Goal: Task Accomplishment & Management: Manage account settings

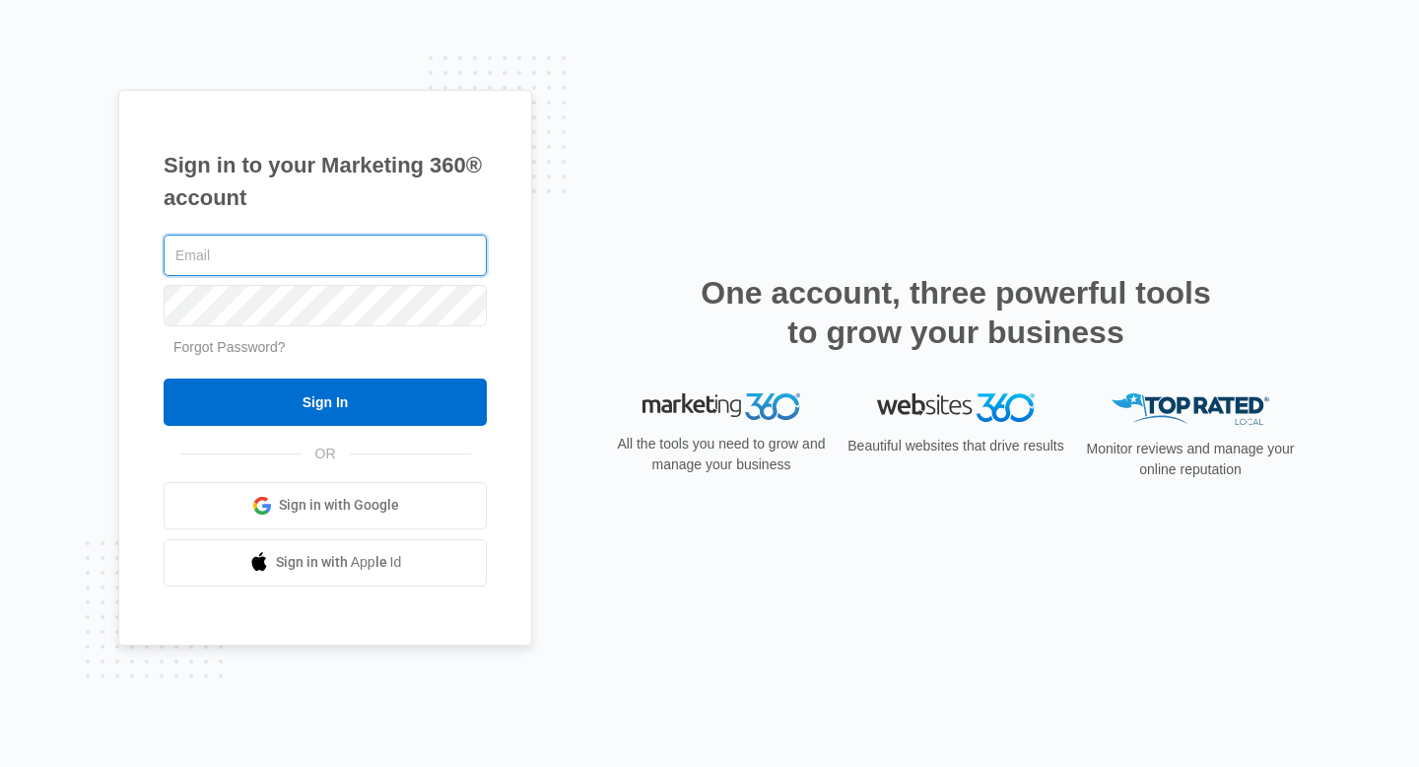
type input "[EMAIL_ADDRESS][DOMAIN_NAME]"
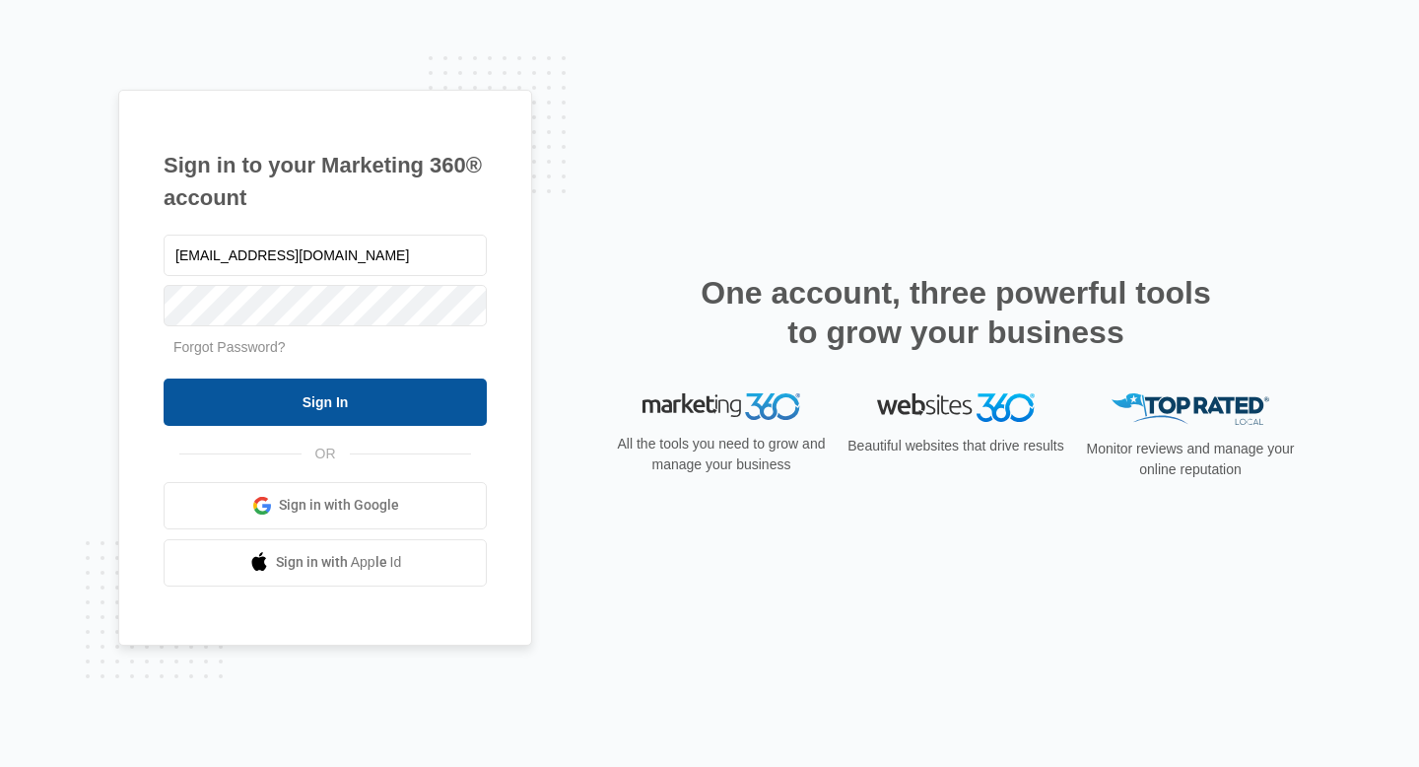
click at [337, 406] on input "Sign In" at bounding box center [325, 402] width 323 height 47
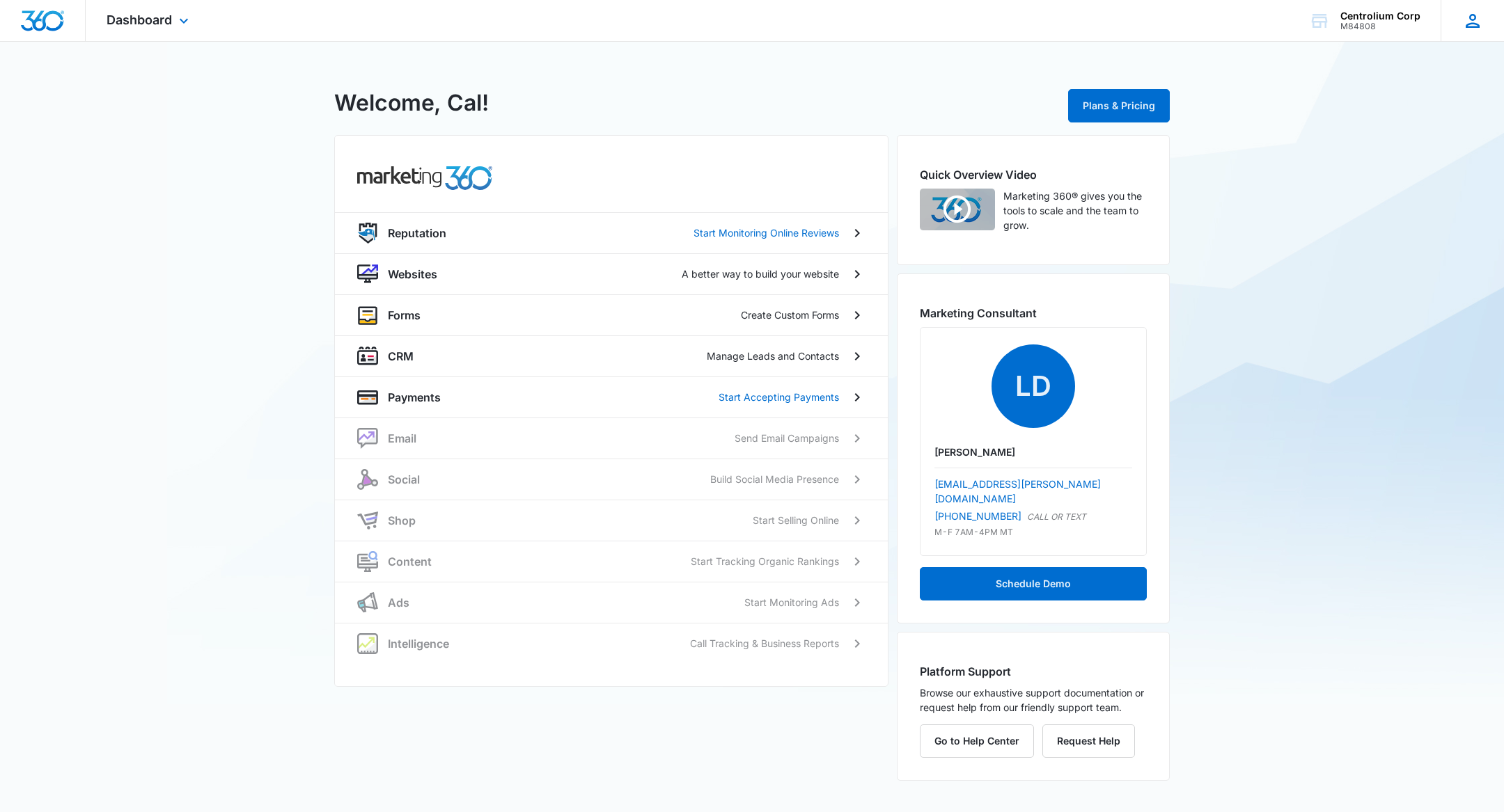
click at [1472, 28] on icon at bounding box center [1473, 21] width 21 height 21
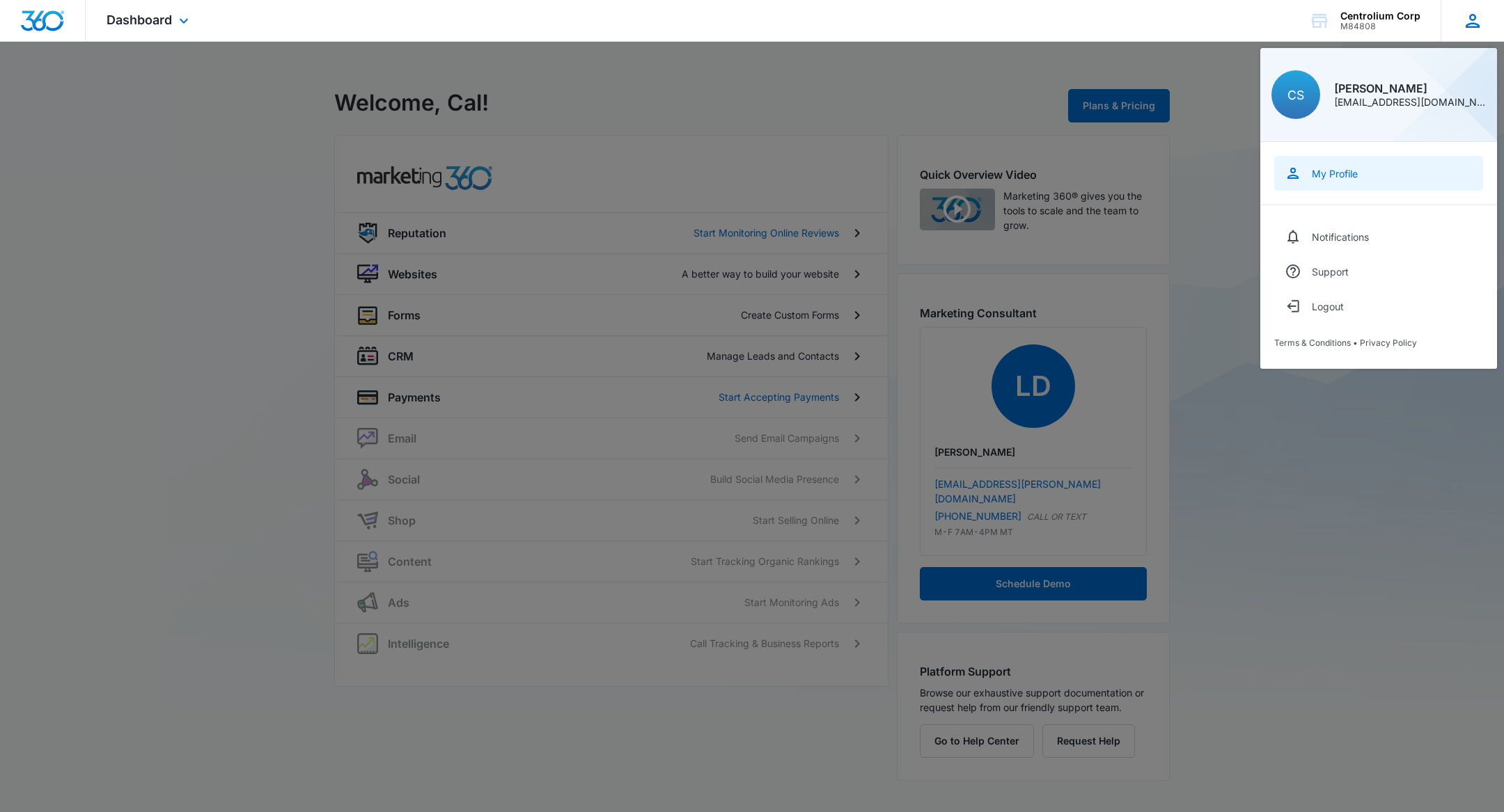
click at [1348, 168] on div "My Profile" at bounding box center [1334, 174] width 46 height 12
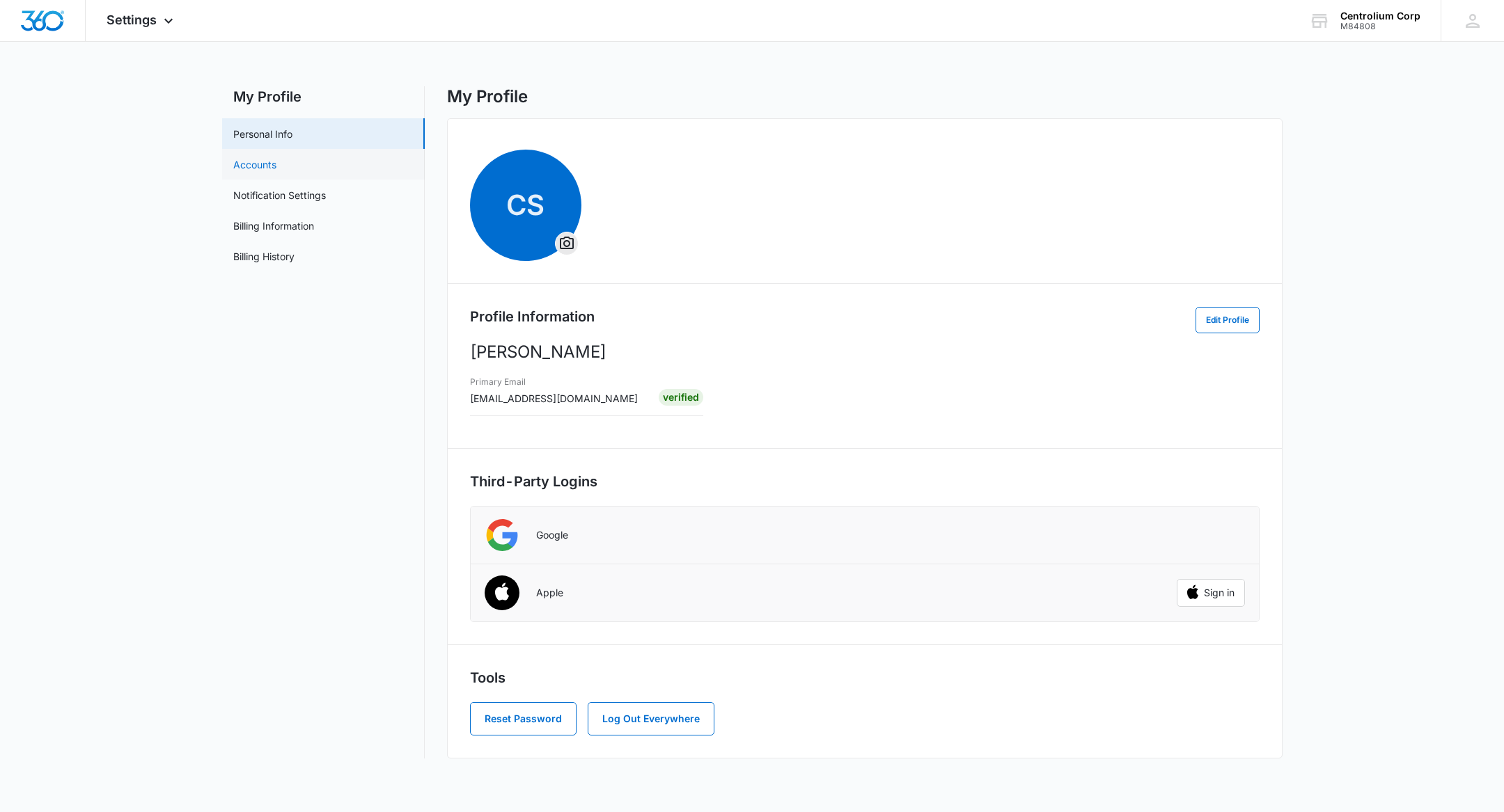
click at [270, 165] on link "Accounts" at bounding box center [254, 165] width 43 height 15
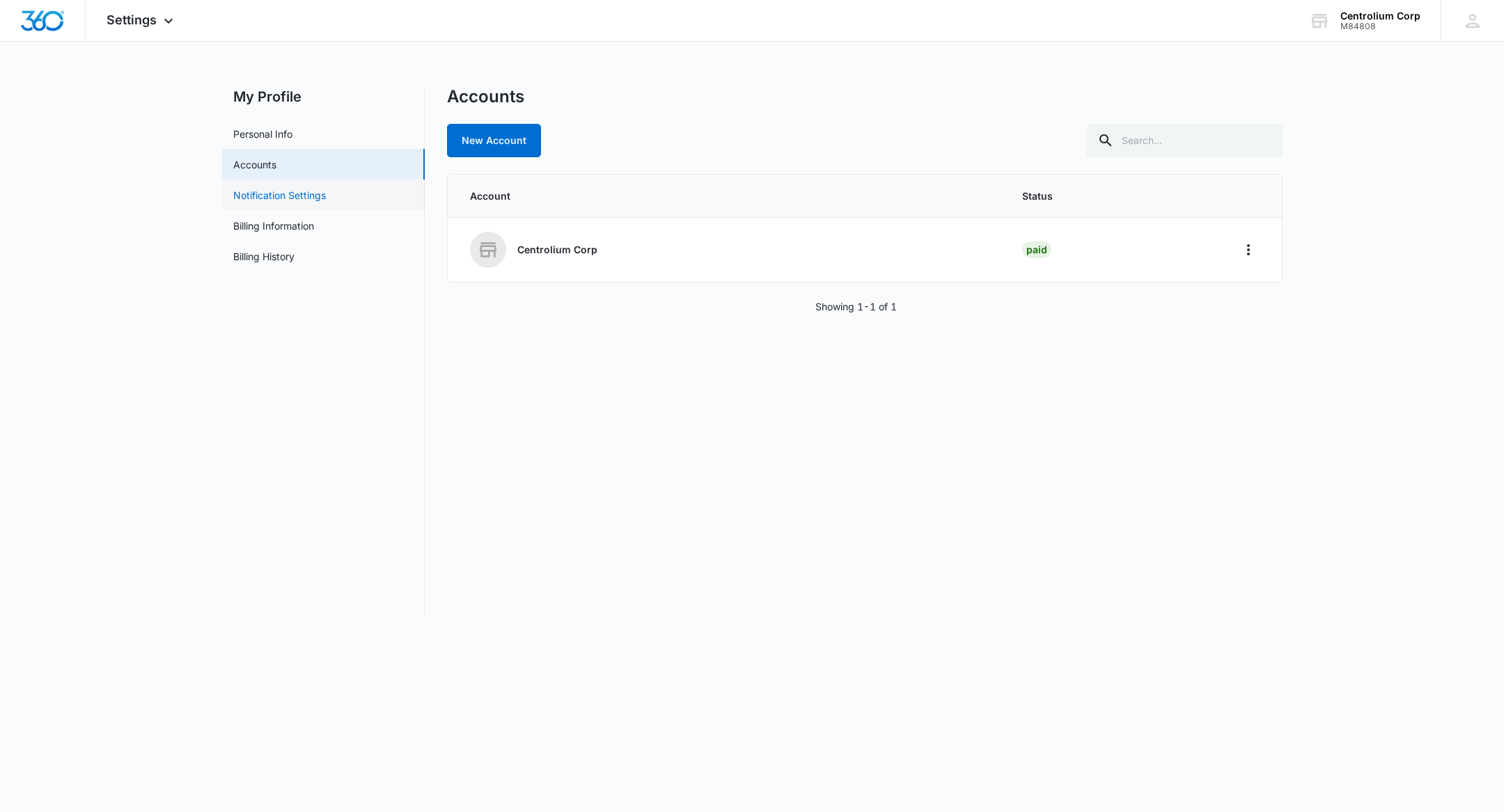
click at [276, 197] on link "Notification Settings" at bounding box center [279, 195] width 93 height 15
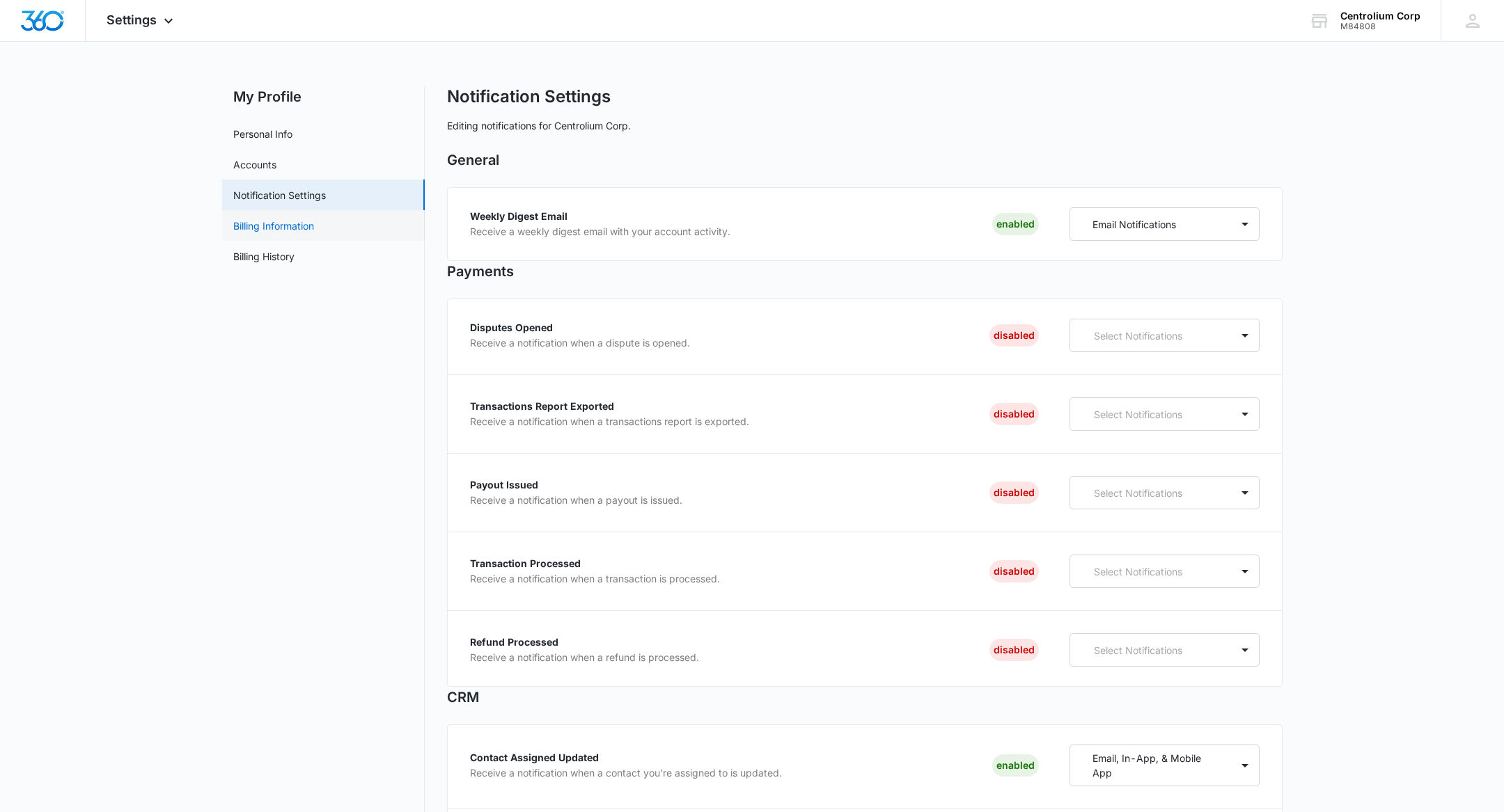
click at [274, 228] on link "Billing Information" at bounding box center [273, 226] width 81 height 15
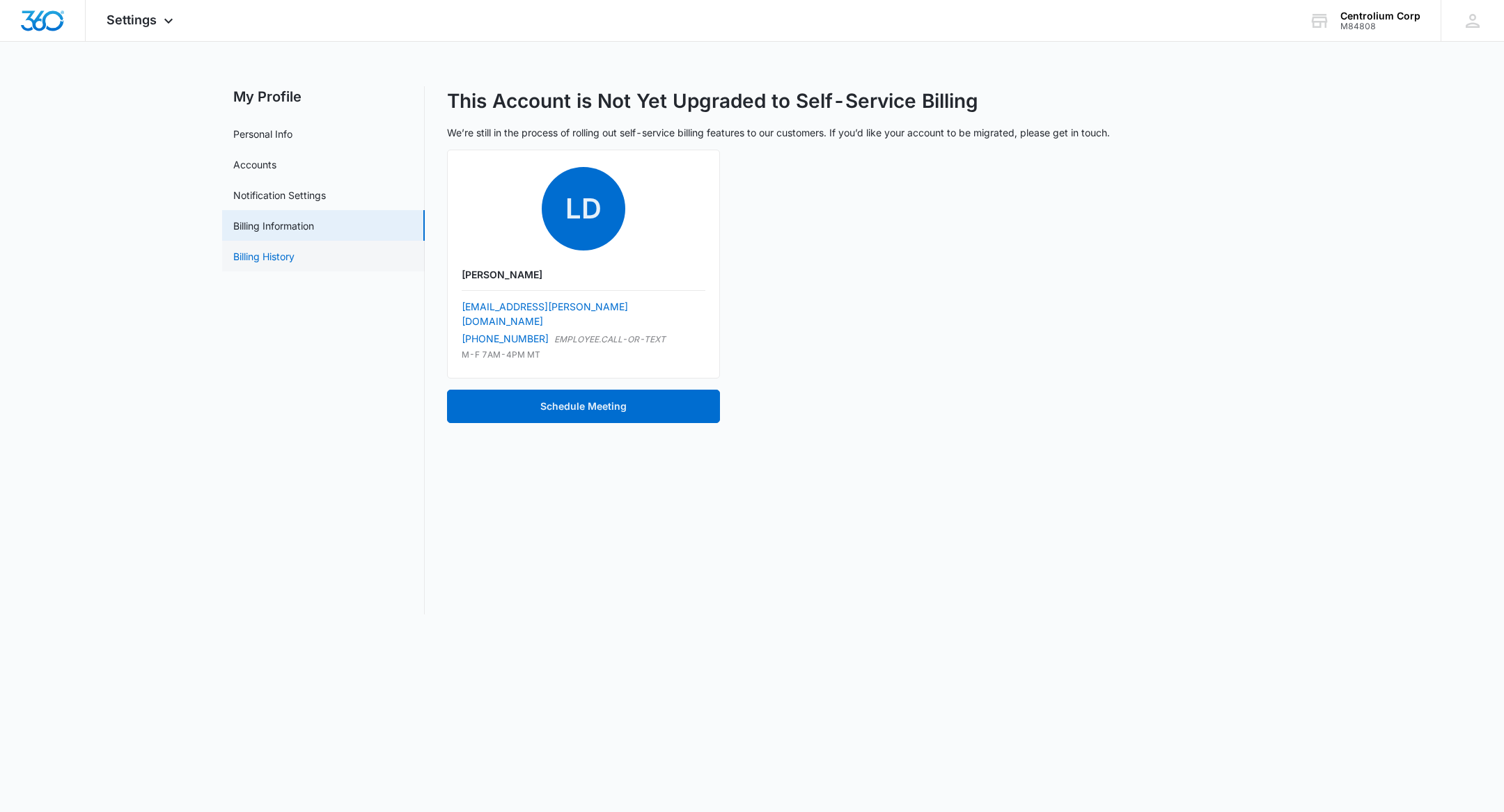
click at [273, 252] on link "Billing History" at bounding box center [264, 256] width 61 height 15
click at [283, 224] on link "Billing Information" at bounding box center [273, 226] width 81 height 15
click at [267, 160] on link "Accounts" at bounding box center [254, 165] width 43 height 15
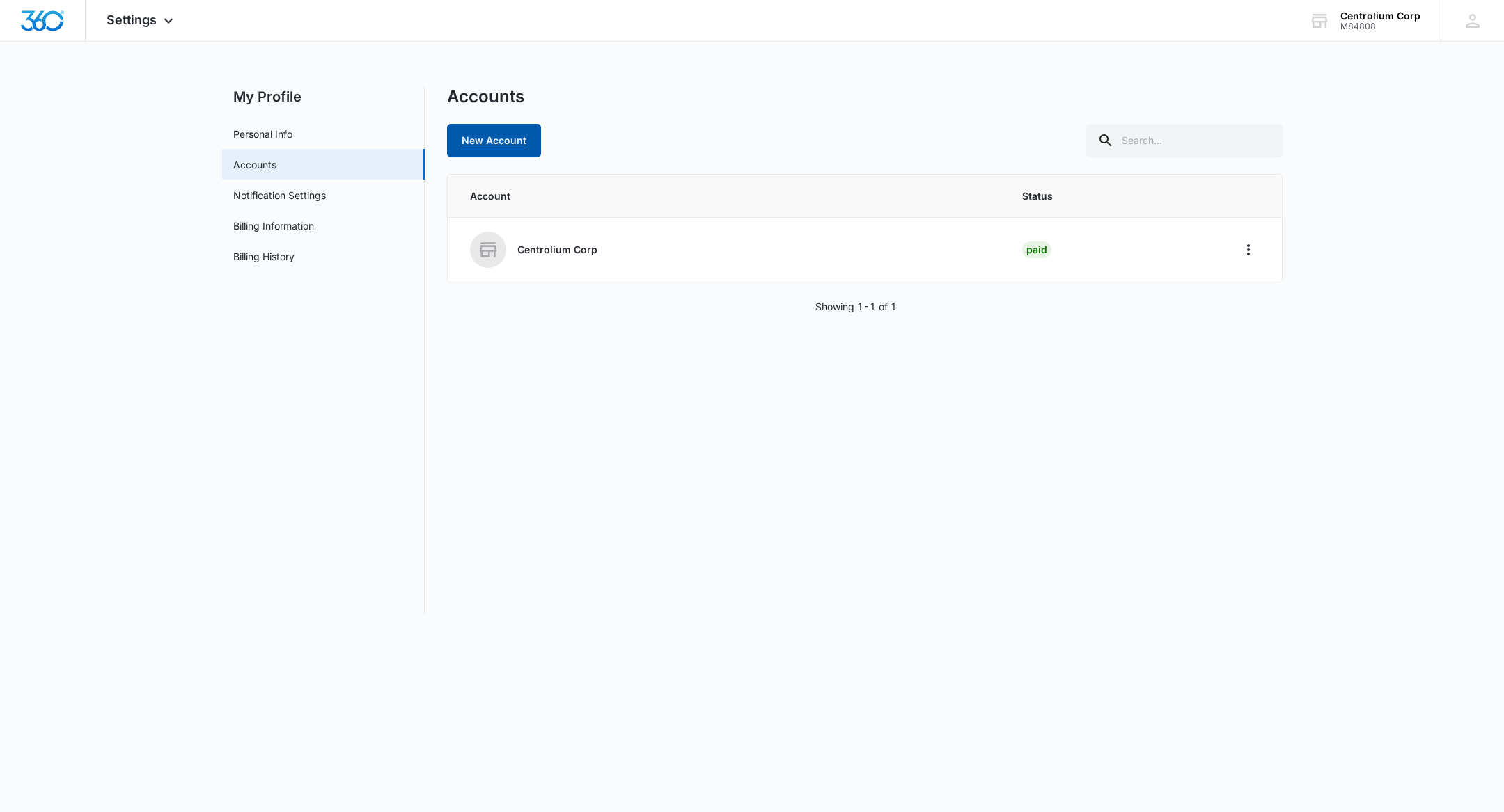
click at [516, 145] on link "New Account" at bounding box center [494, 140] width 94 height 33
select select "US"
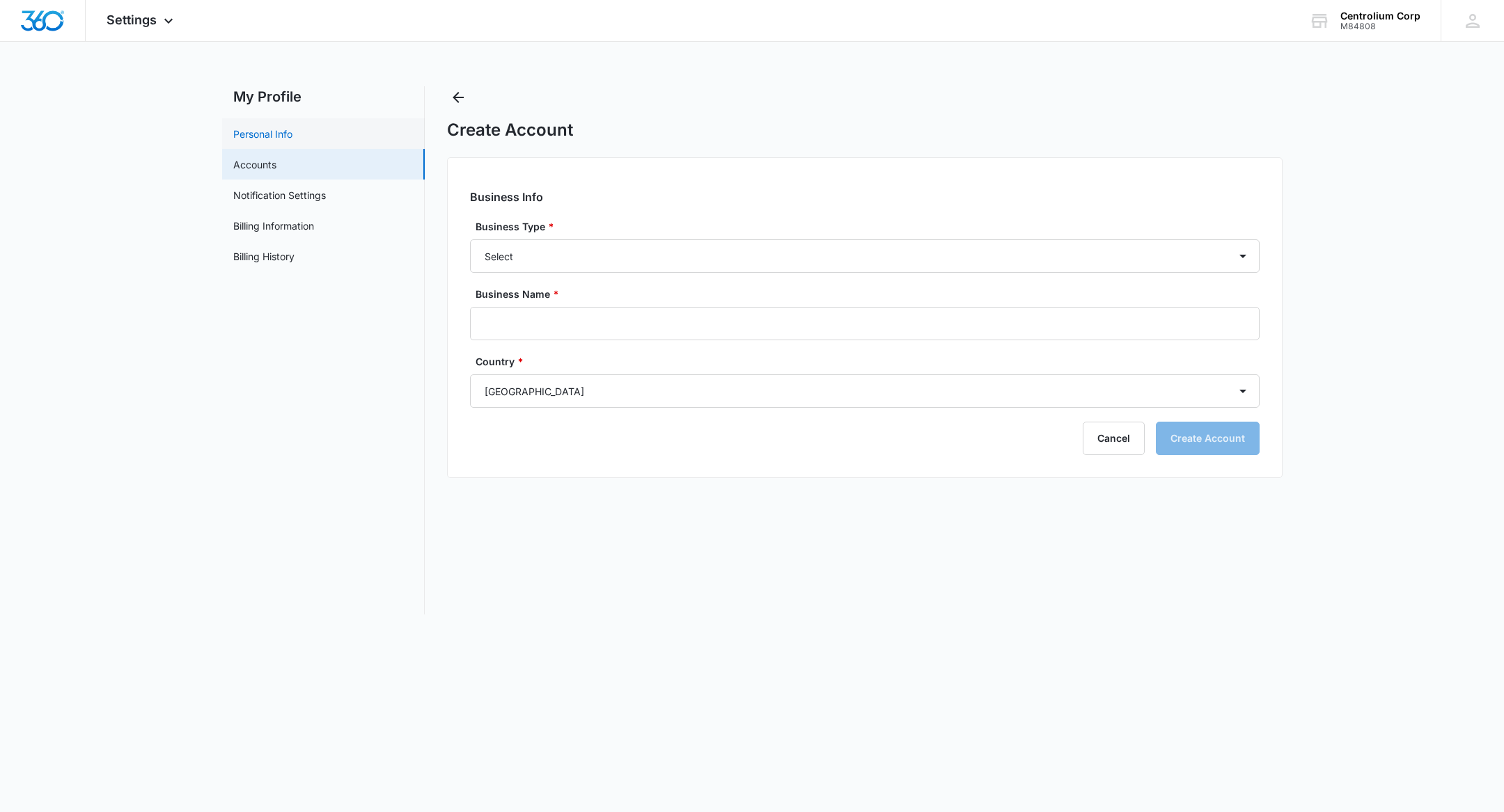
click at [283, 133] on link "Personal Info" at bounding box center [263, 133] width 59 height 15
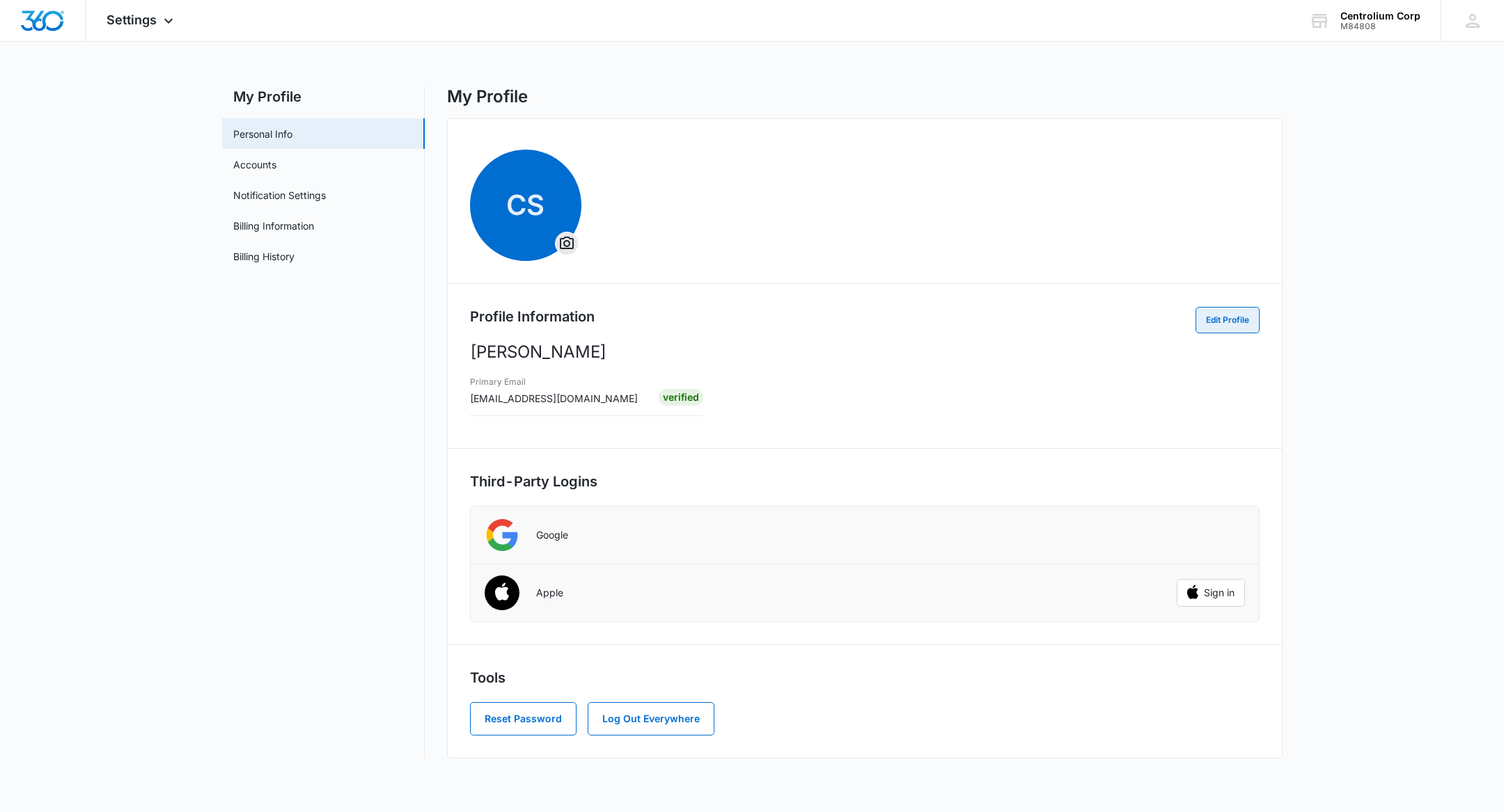
click at [1219, 318] on button "Edit Profile" at bounding box center [1227, 320] width 64 height 26
